Goal: Find specific page/section: Find specific page/section

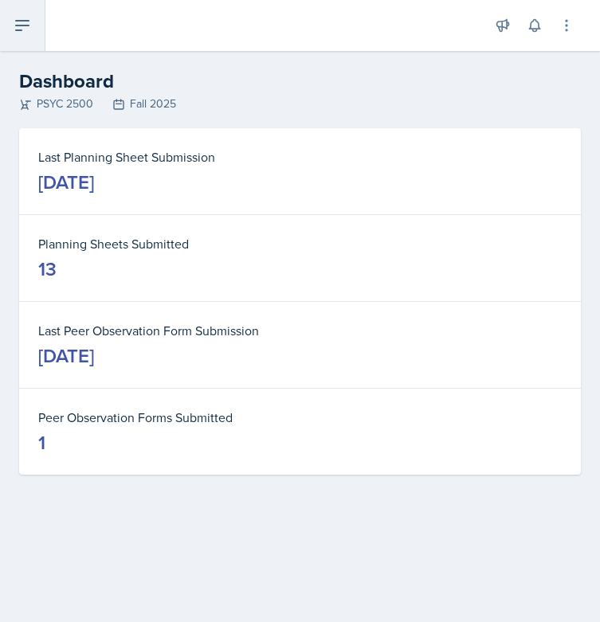
click at [11, 22] on button at bounding box center [22, 25] width 45 height 51
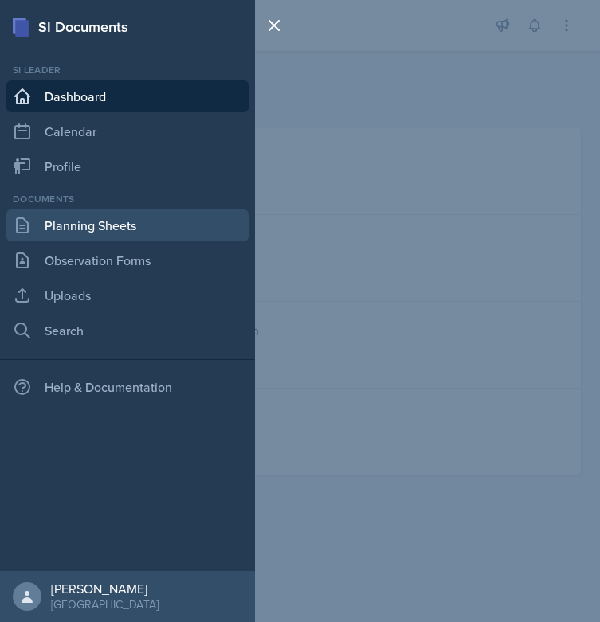
click at [111, 224] on link "Planning Sheets" at bounding box center [127, 226] width 242 height 32
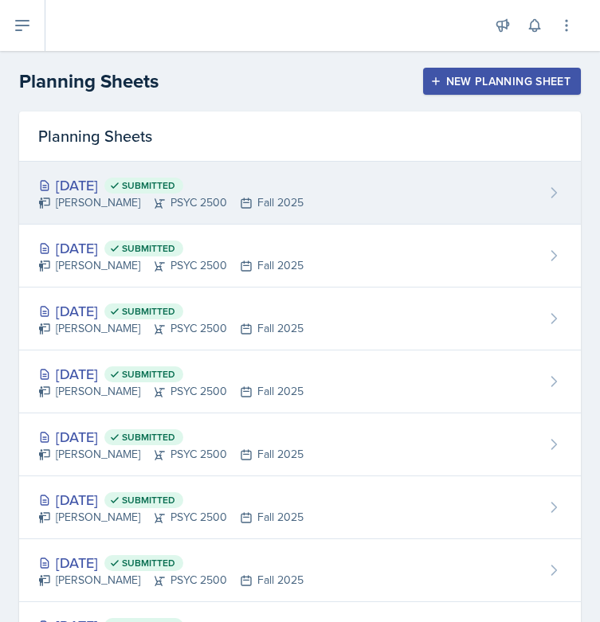
click at [171, 194] on div "[PERSON_NAME] PSYC 2500 Fall 2025" at bounding box center [170, 202] width 265 height 17
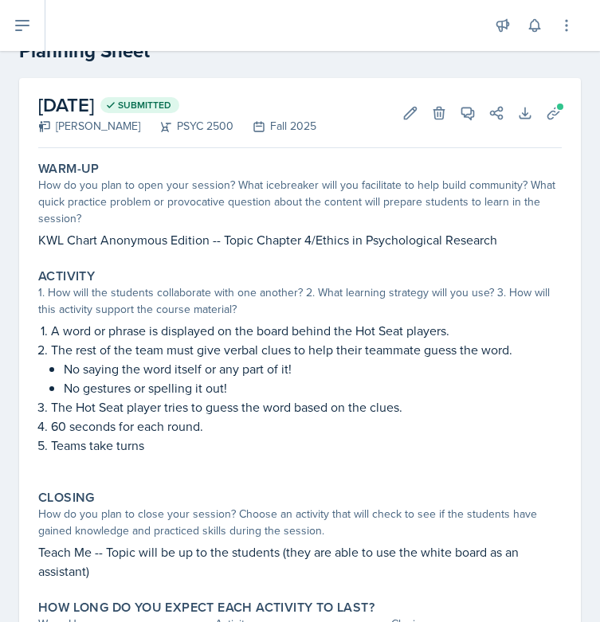
scroll to position [49, 0]
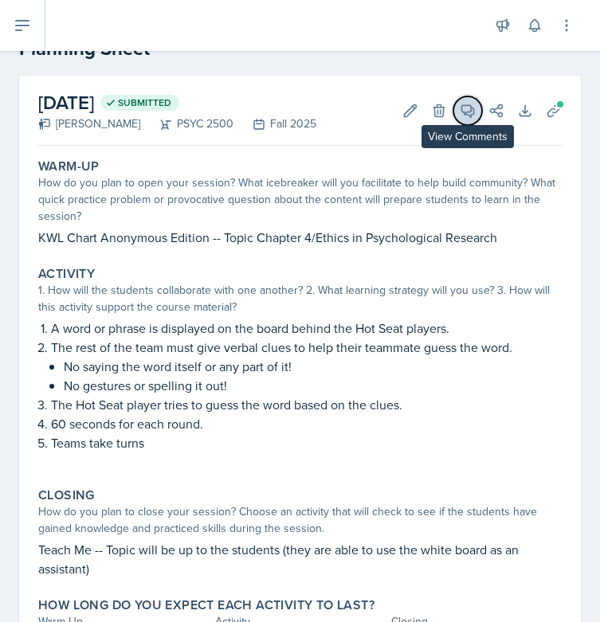
click at [469, 103] on span at bounding box center [473, 105] width 8 height 8
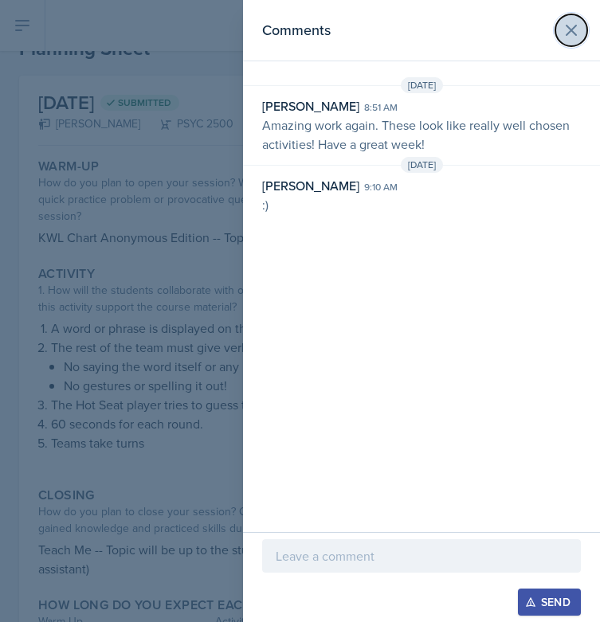
click at [568, 27] on icon at bounding box center [571, 30] width 10 height 10
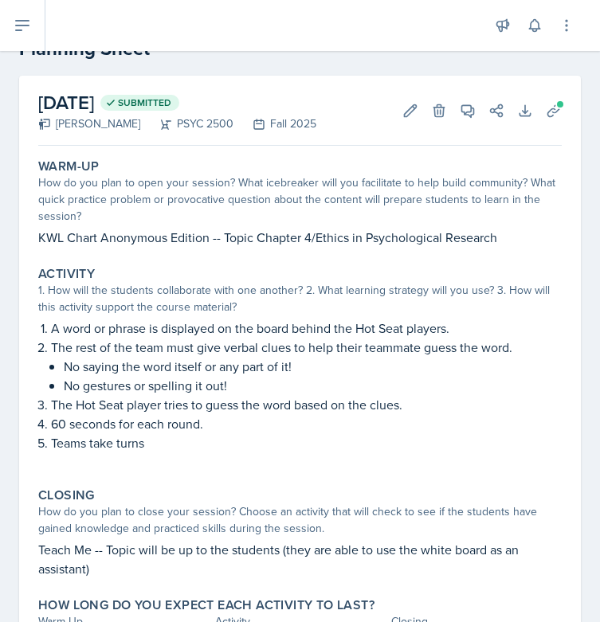
scroll to position [143, 0]
